Goal: Information Seeking & Learning: Learn about a topic

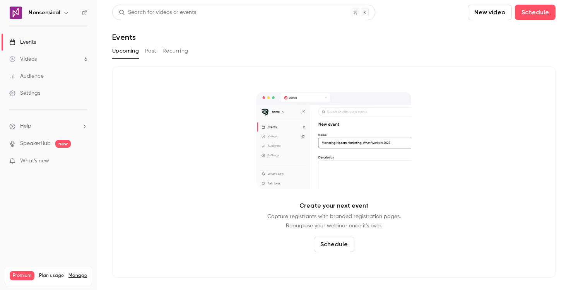
click at [29, 55] on link "Videos 6" at bounding box center [48, 59] width 97 height 17
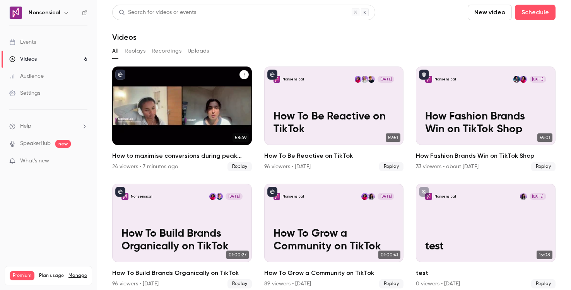
click at [189, 164] on div "24 viewers • 7 minutes ago Replay" at bounding box center [182, 166] width 140 height 9
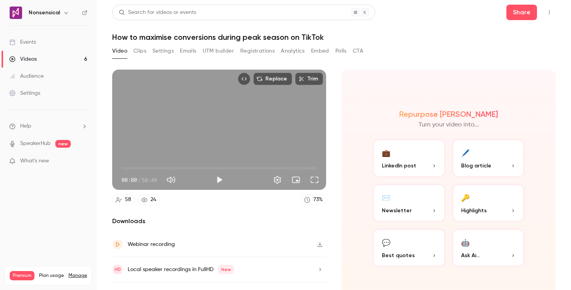
scroll to position [15, 0]
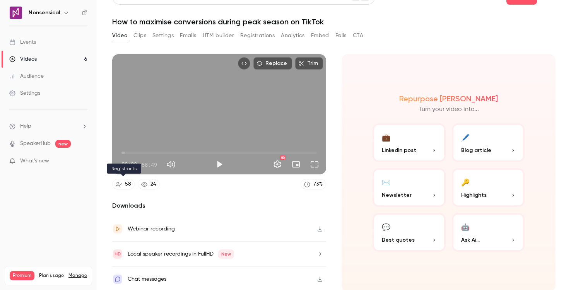
click at [118, 187] on link "58" at bounding box center [123, 184] width 22 height 10
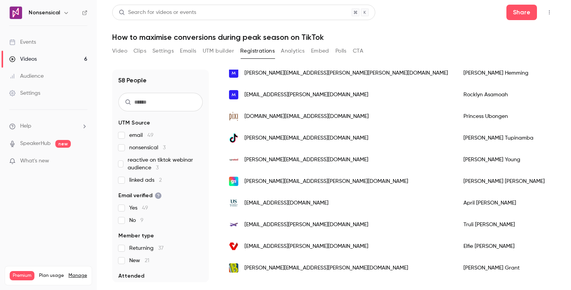
scroll to position [203, 0]
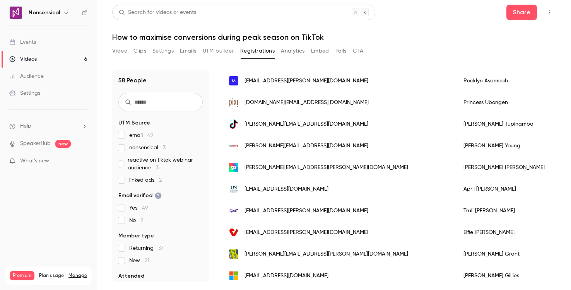
click at [139, 102] on input "text" at bounding box center [160, 102] width 84 height 19
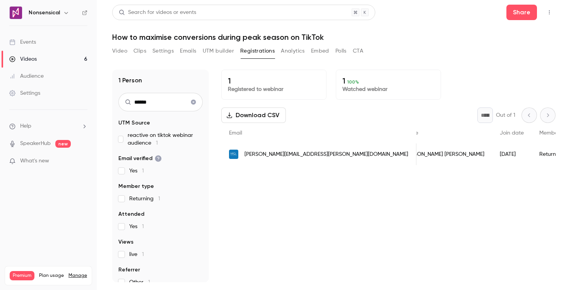
scroll to position [0, 0]
type input "******"
click at [191, 102] on icon "Clear search" at bounding box center [193, 102] width 5 height 5
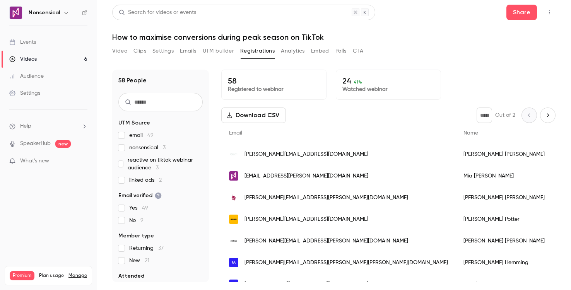
click at [146, 101] on input "text" at bounding box center [160, 102] width 84 height 19
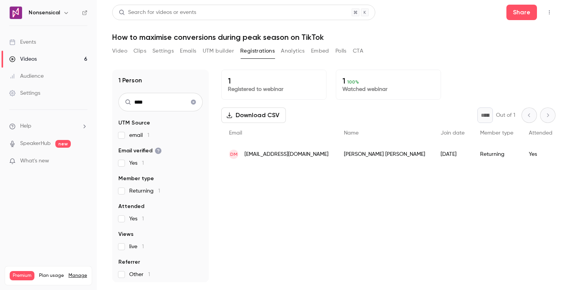
type input "****"
click at [190, 101] on icon "Clear search" at bounding box center [193, 101] width 6 height 5
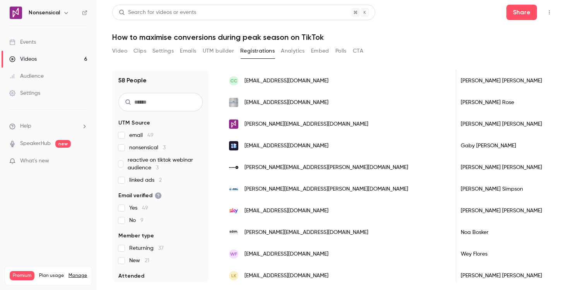
scroll to position [949, 0]
